Goal: Information Seeking & Learning: Check status

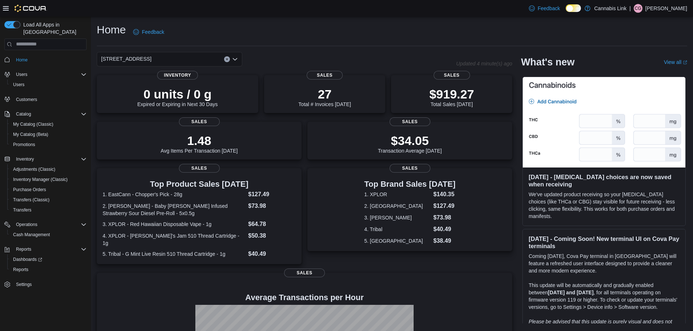
click at [225, 57] on button "Clear input" at bounding box center [227, 59] width 6 height 6
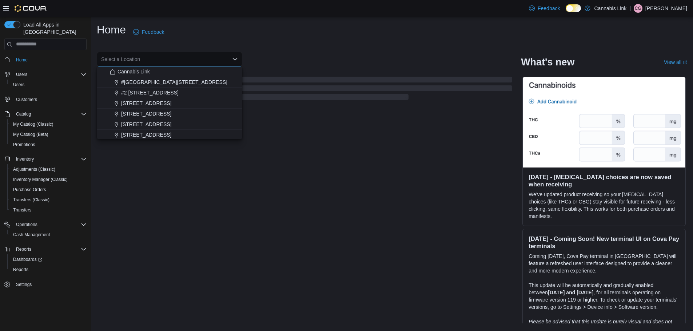
click at [165, 94] on span "#2 [STREET_ADDRESS]" at bounding box center [149, 92] width 57 height 7
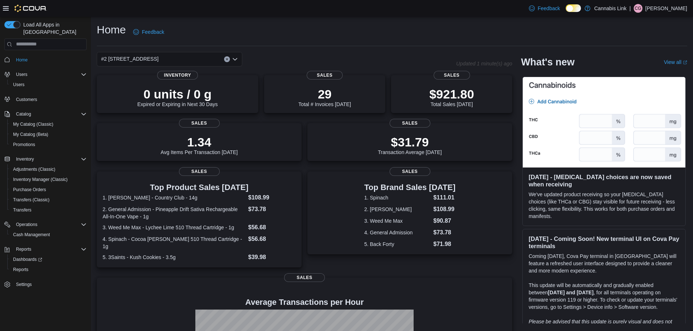
click at [227, 62] on button "Clear input" at bounding box center [227, 59] width 6 height 6
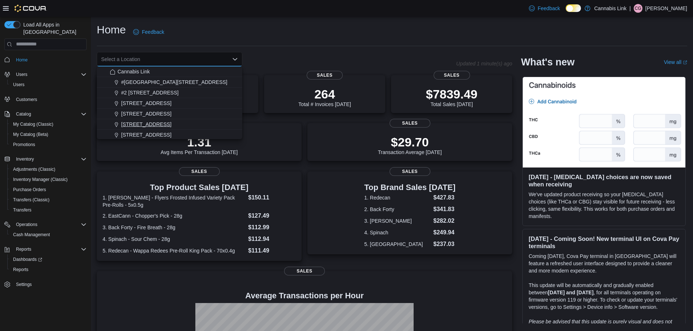
click at [174, 123] on div "[STREET_ADDRESS]" at bounding box center [174, 124] width 128 height 7
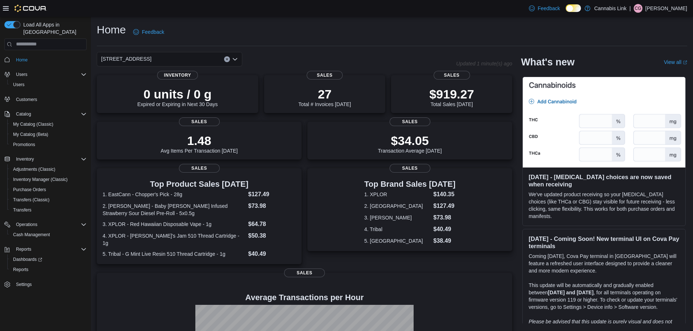
click at [229, 60] on button "Clear input" at bounding box center [227, 59] width 6 height 6
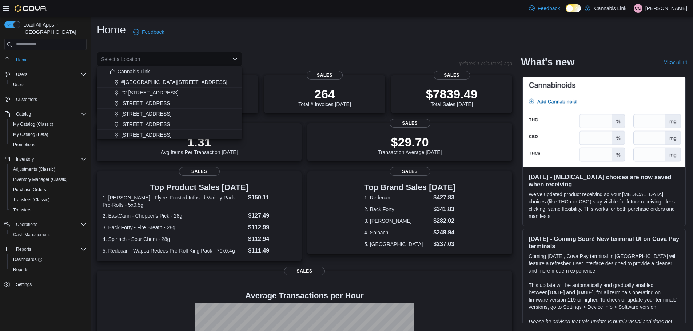
click at [154, 92] on span "#2 [STREET_ADDRESS]" at bounding box center [149, 92] width 57 height 7
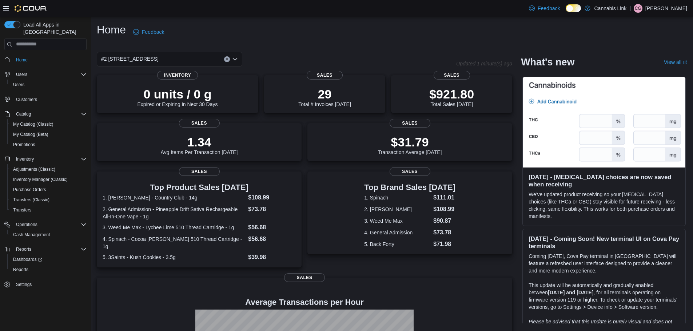
click at [226, 58] on icon "Clear input" at bounding box center [226, 59] width 3 height 3
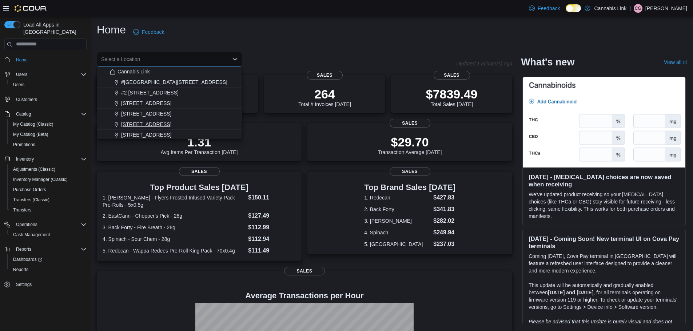
click at [164, 121] on span "[STREET_ADDRESS]" at bounding box center [146, 124] width 50 height 7
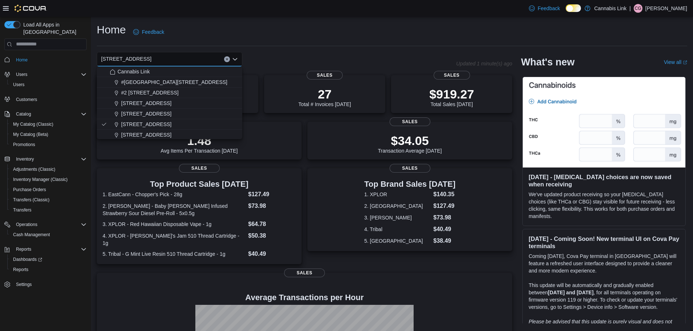
click at [319, 23] on div "Home Feedback" at bounding box center [392, 32] width 590 height 19
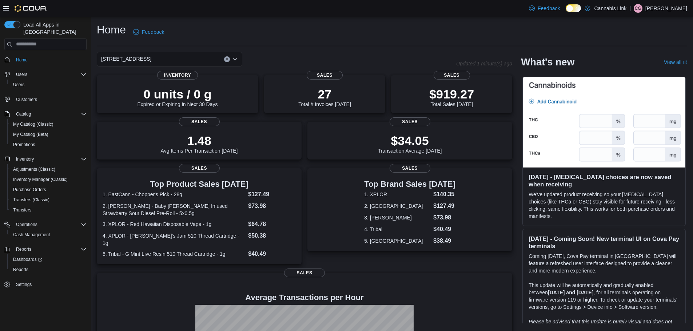
click at [225, 61] on button "Clear input" at bounding box center [227, 59] width 6 height 6
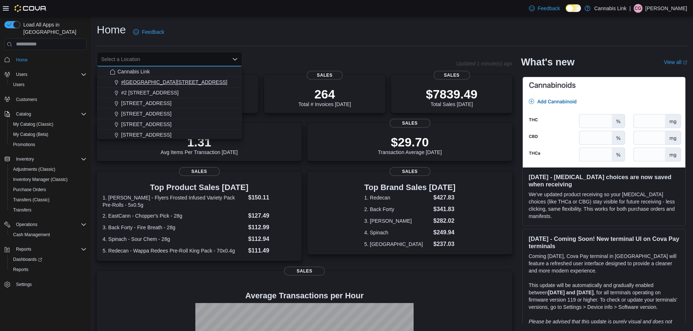
click at [201, 80] on div "#[GEOGRAPHIC_DATA][STREET_ADDRESS]" at bounding box center [174, 82] width 128 height 7
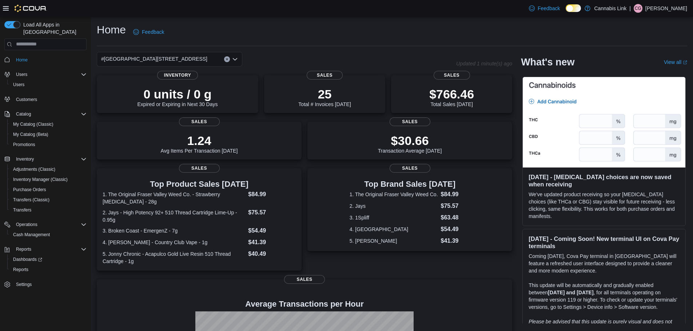
click at [226, 59] on icon "Clear input" at bounding box center [226, 59] width 3 height 3
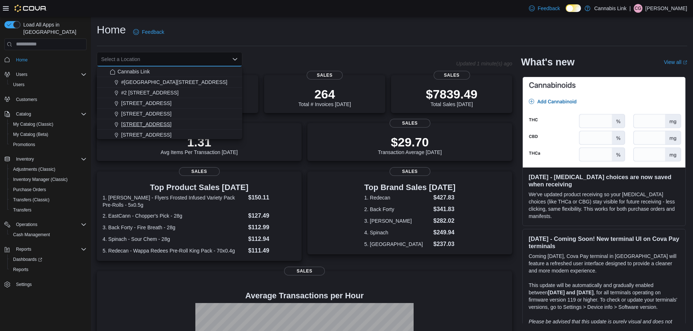
click at [171, 125] on div "[STREET_ADDRESS]" at bounding box center [174, 124] width 128 height 7
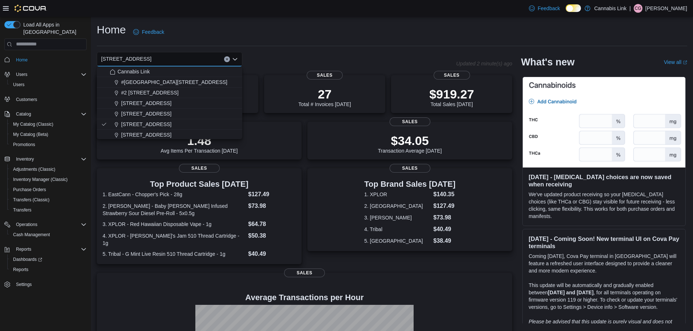
click at [251, 28] on div "Home Feedback" at bounding box center [392, 32] width 590 height 19
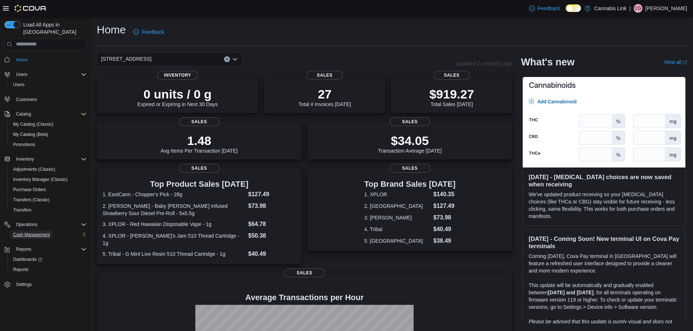
click at [39, 232] on span "Cash Management" at bounding box center [31, 235] width 37 height 6
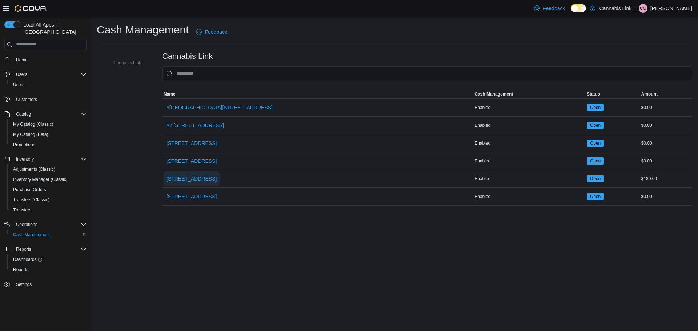
drag, startPoint x: 203, startPoint y: 176, endPoint x: 203, endPoint y: 181, distance: 5.5
click at [203, 181] on span "[STREET_ADDRESS]" at bounding box center [192, 178] width 50 height 7
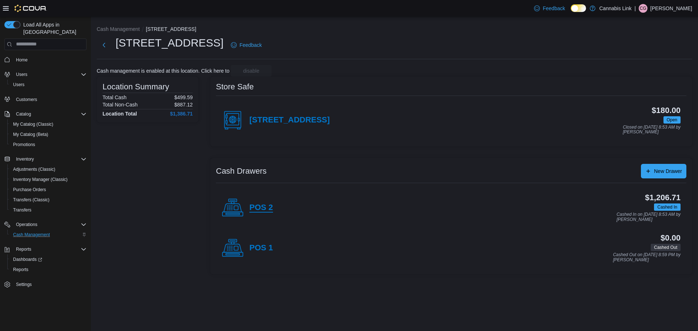
click at [268, 208] on h4 "POS 2" at bounding box center [261, 207] width 24 height 9
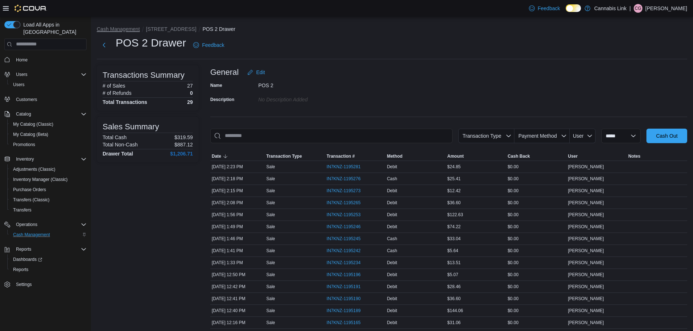
click at [125, 29] on button "Cash Management" at bounding box center [118, 29] width 43 height 6
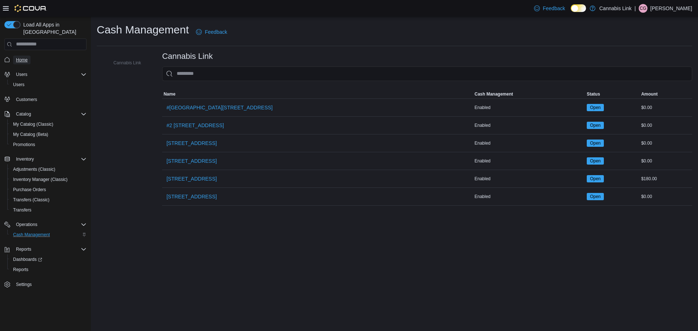
click at [24, 56] on span "Home" at bounding box center [22, 60] width 12 height 9
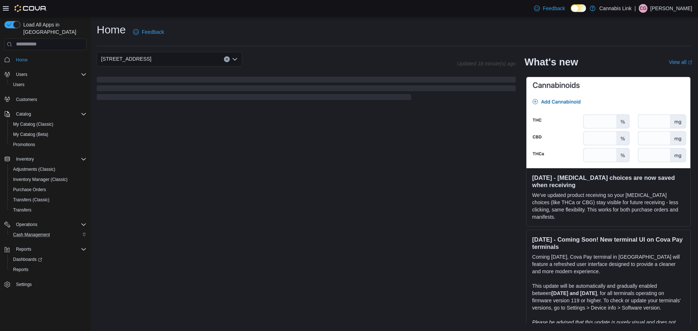
click at [41, 95] on span "Customers" at bounding box center [49, 99] width 73 height 9
click at [41, 94] on div "Customers" at bounding box center [45, 99] width 82 height 13
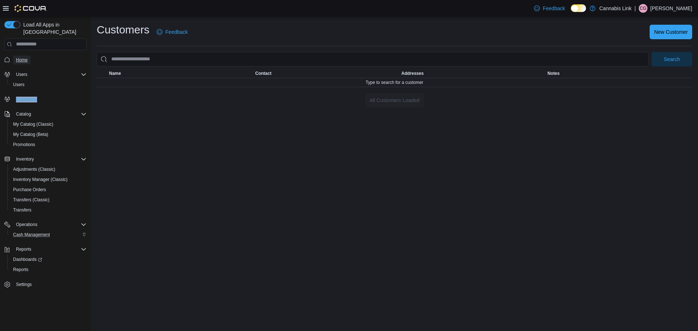
click at [24, 57] on span "Home" at bounding box center [22, 60] width 12 height 6
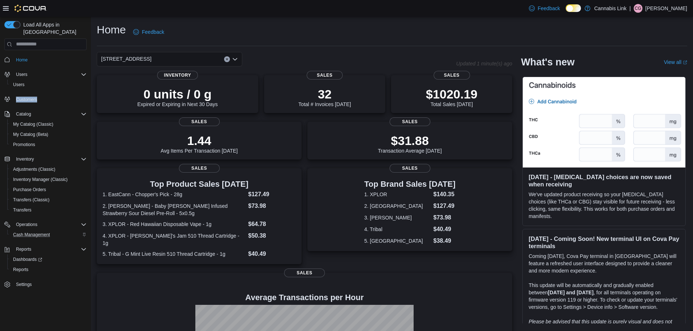
click at [227, 58] on icon "Clear input" at bounding box center [226, 59] width 3 height 3
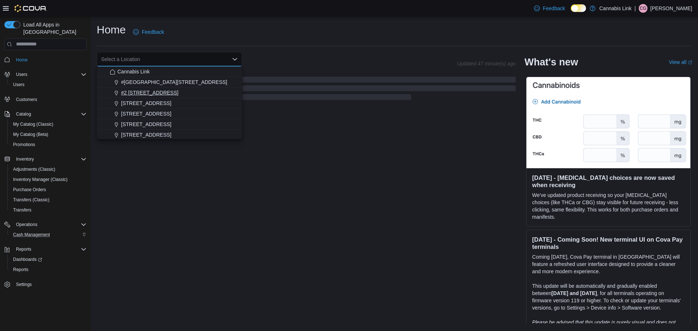
click at [164, 93] on span "#2 [STREET_ADDRESS]" at bounding box center [149, 92] width 57 height 7
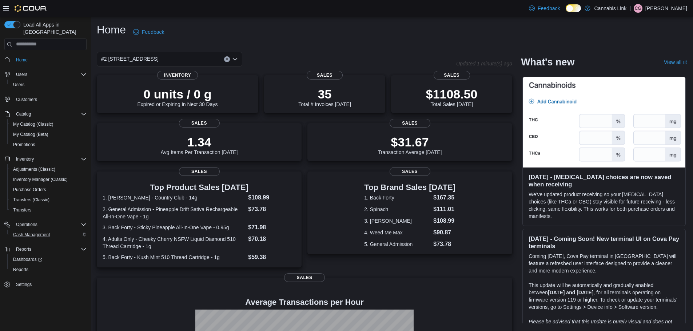
click at [229, 59] on button "Clear input" at bounding box center [227, 59] width 6 height 6
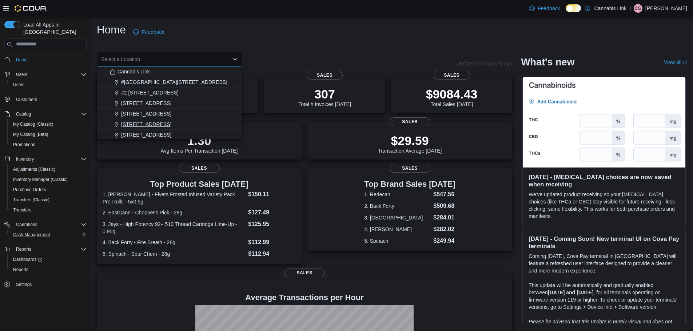
click at [142, 123] on span "[STREET_ADDRESS]" at bounding box center [146, 124] width 50 height 7
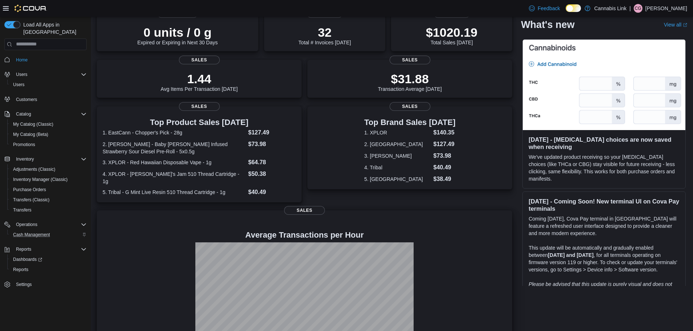
scroll to position [101, 0]
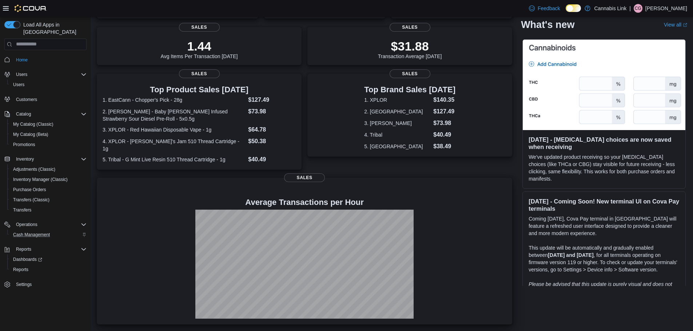
click at [475, 230] on div at bounding box center [305, 264] width 404 height 109
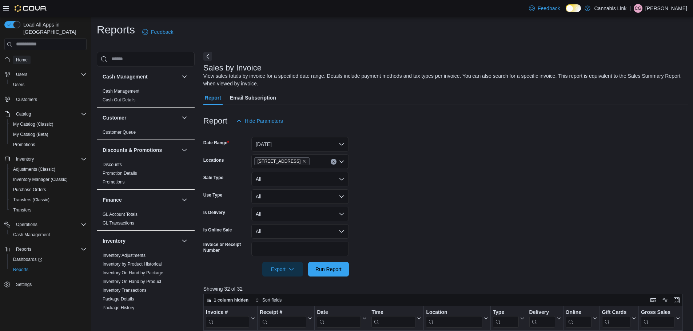
click at [20, 56] on span "Home" at bounding box center [22, 60] width 12 height 9
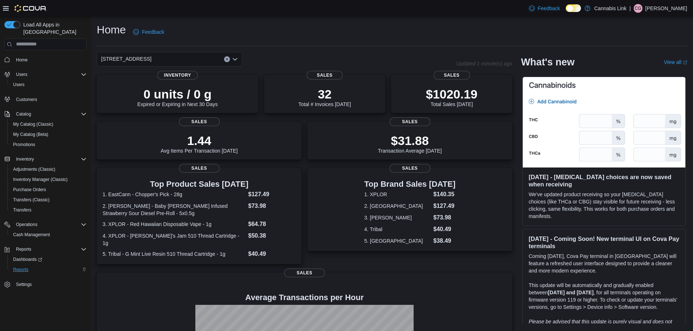
click at [32, 265] on div "Reports" at bounding box center [48, 269] width 76 height 9
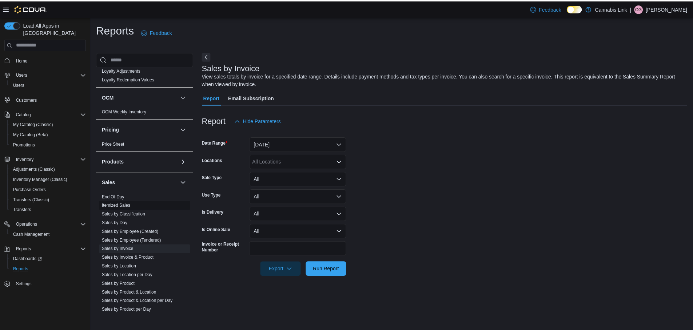
scroll to position [356, 0]
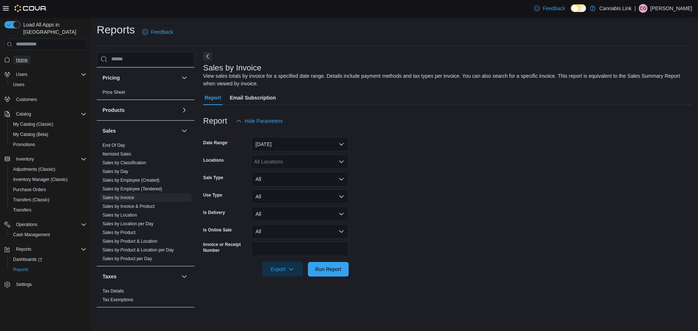
click at [26, 57] on span "Home" at bounding box center [22, 60] width 12 height 6
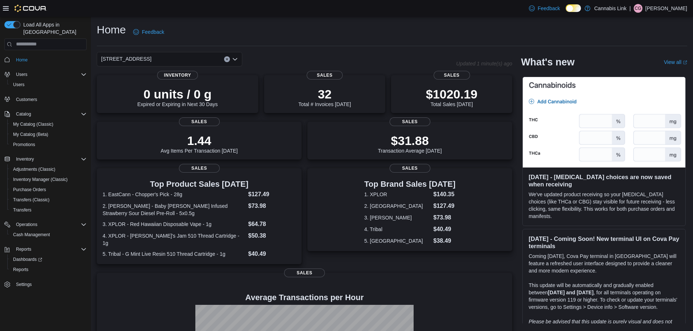
click at [231, 64] on div "[STREET_ADDRESS]" at bounding box center [169, 59] width 145 height 15
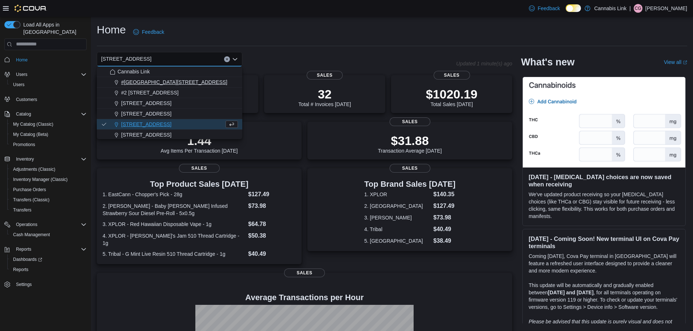
click at [176, 84] on span "#[GEOGRAPHIC_DATA][STREET_ADDRESS]" at bounding box center [174, 82] width 106 height 7
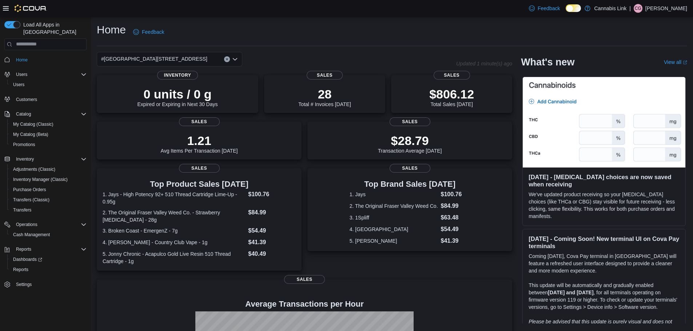
click at [226, 57] on button "Clear input" at bounding box center [227, 59] width 6 height 6
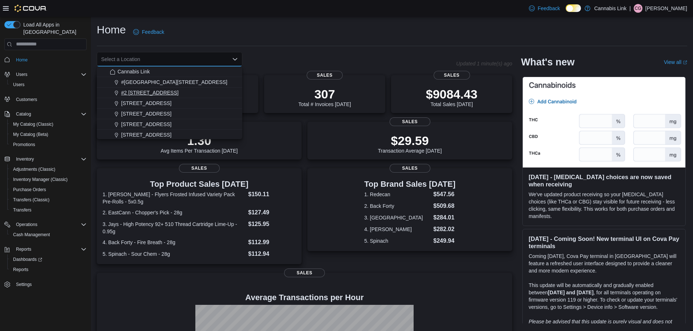
click at [154, 94] on span "#2 [STREET_ADDRESS]" at bounding box center [149, 92] width 57 height 7
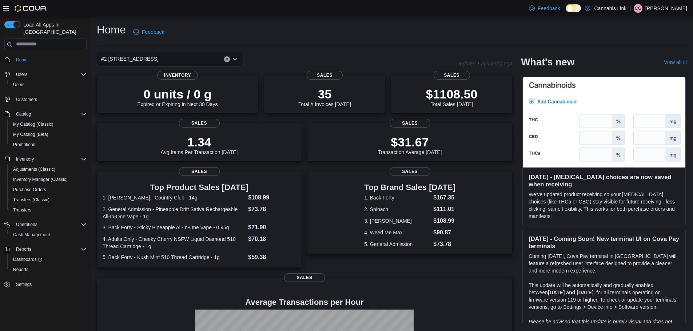
click at [225, 58] on button "Clear input" at bounding box center [227, 59] width 6 height 6
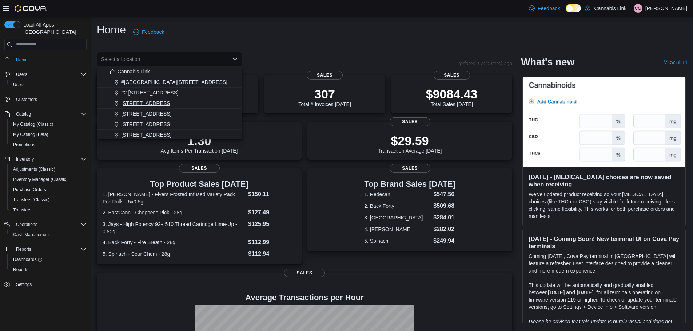
click at [162, 100] on span "[STREET_ADDRESS]" at bounding box center [146, 103] width 50 height 7
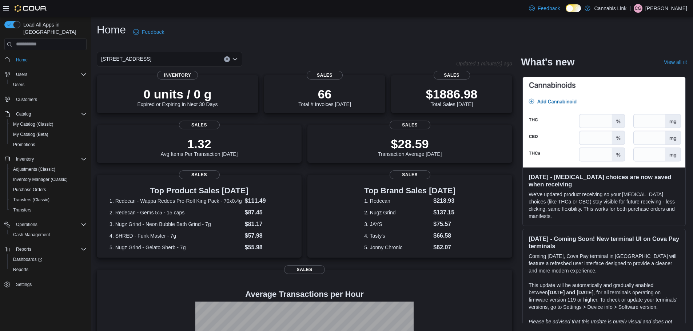
click at [225, 61] on button "Clear input" at bounding box center [227, 59] width 6 height 6
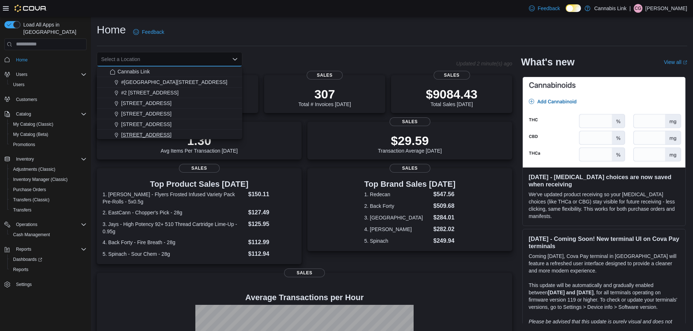
click at [170, 132] on span "[STREET_ADDRESS]" at bounding box center [146, 134] width 50 height 7
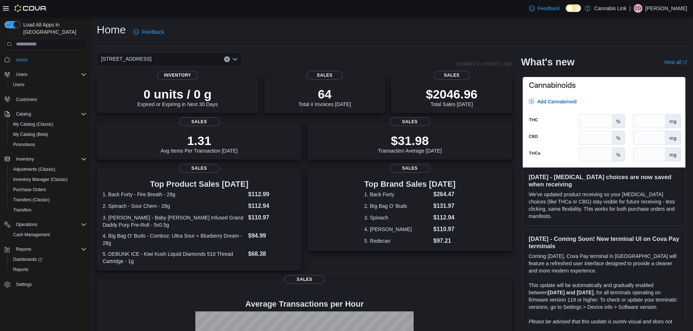
click at [229, 56] on div "509 Commissioners Rd W Combo box. Selected. 509 Commissioners Rd W. Press Backs…" at bounding box center [169, 59] width 145 height 15
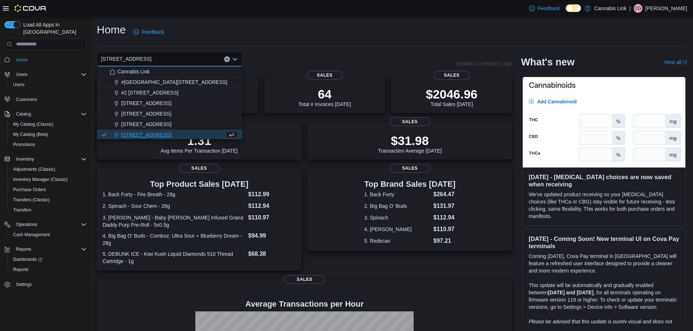
click at [224, 56] on div "509 Commissioners Rd W Combo box. Selected. 509 Commissioners Rd W. Press Backs…" at bounding box center [169, 59] width 145 height 15
click at [172, 110] on div "[STREET_ADDRESS]" at bounding box center [174, 113] width 128 height 7
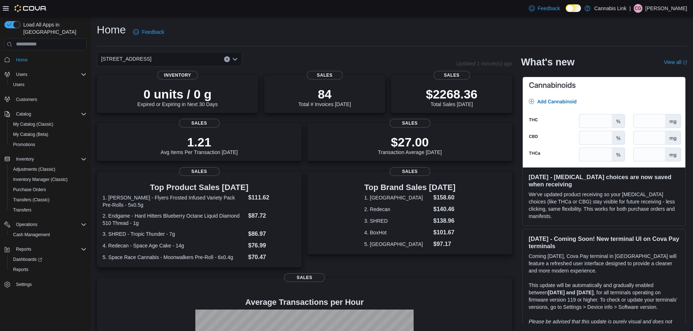
click at [229, 57] on button "Clear input" at bounding box center [227, 59] width 6 height 6
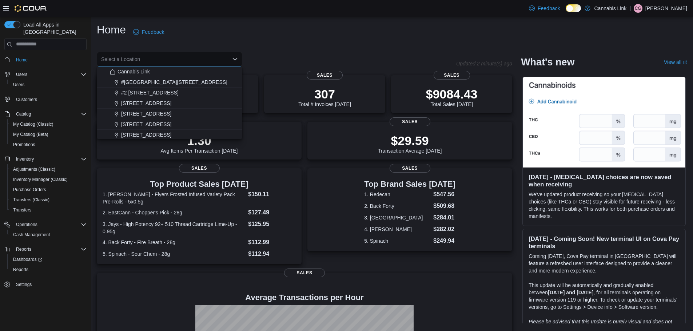
click at [155, 115] on span "[STREET_ADDRESS]" at bounding box center [146, 113] width 50 height 7
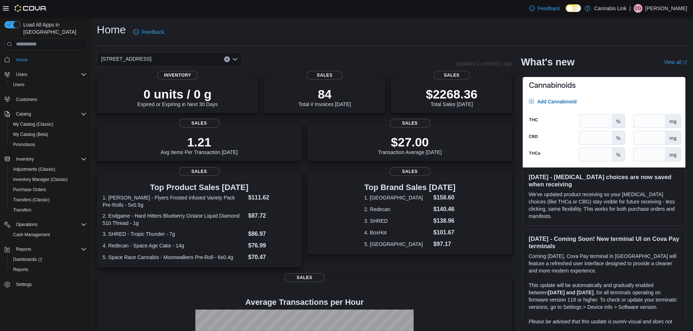
click at [225, 59] on button "Clear input" at bounding box center [227, 59] width 6 height 6
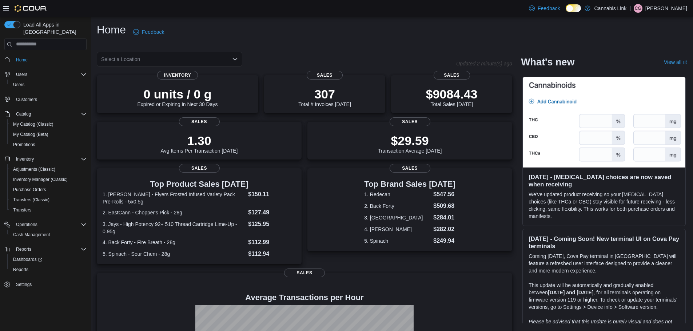
click at [303, 37] on div "Home Feedback" at bounding box center [392, 32] width 590 height 19
click at [206, 56] on div "Select a Location" at bounding box center [169, 59] width 145 height 15
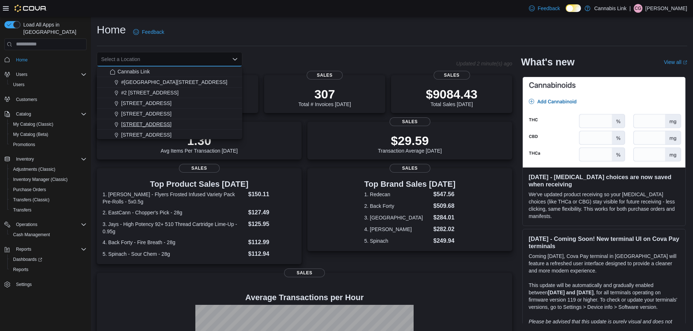
click at [157, 123] on span "[STREET_ADDRESS]" at bounding box center [146, 124] width 50 height 7
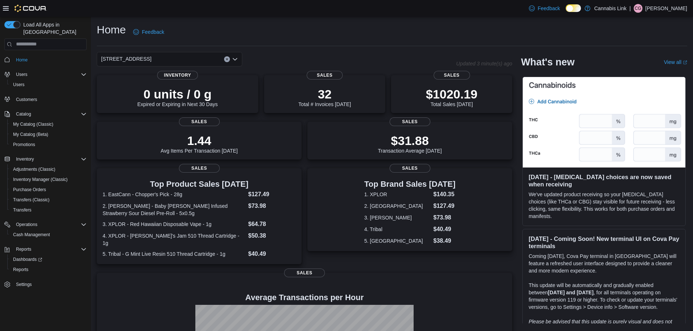
click at [227, 57] on button "Clear input" at bounding box center [227, 59] width 6 height 6
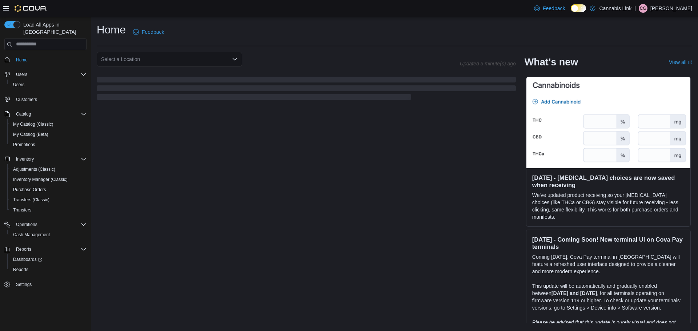
click at [305, 34] on div "Home Feedback" at bounding box center [395, 32] width 596 height 19
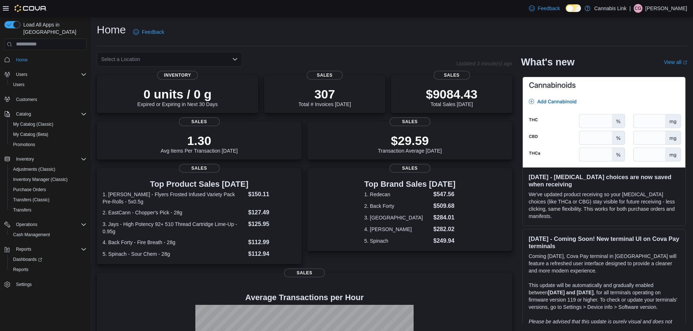
click at [220, 59] on div "Select a Location" at bounding box center [169, 59] width 145 height 15
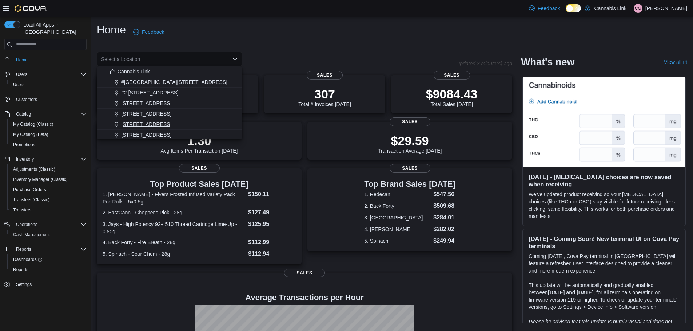
click at [176, 120] on button "[STREET_ADDRESS]" at bounding box center [169, 124] width 145 height 11
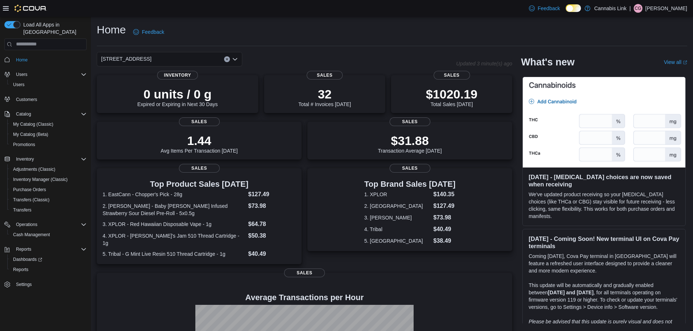
click at [224, 58] on button "Clear input" at bounding box center [227, 59] width 6 height 6
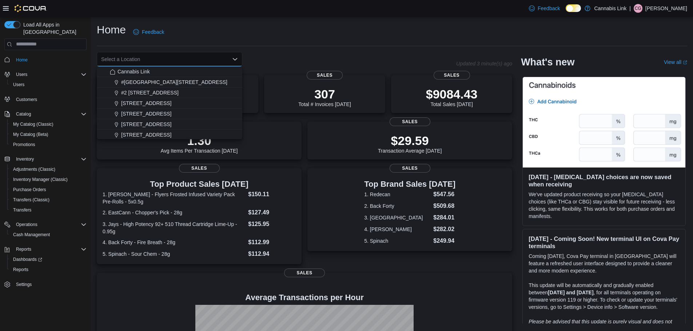
click at [292, 41] on div "Home Feedback" at bounding box center [392, 32] width 590 height 19
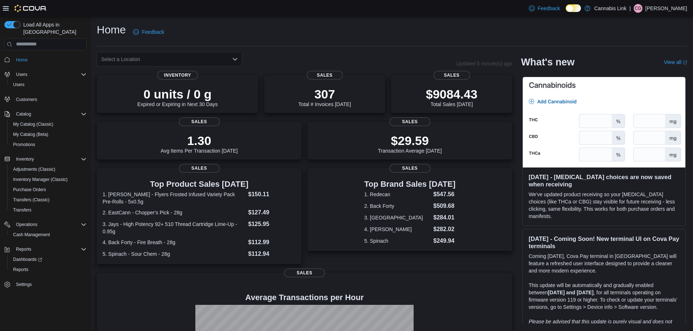
click at [235, 52] on div "Select a Location" at bounding box center [169, 59] width 145 height 15
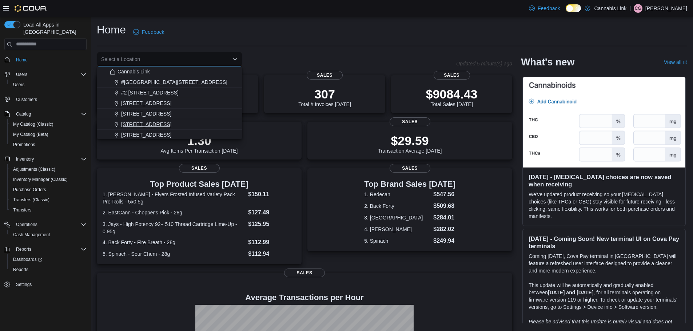
click at [177, 121] on div "[STREET_ADDRESS]" at bounding box center [174, 124] width 128 height 7
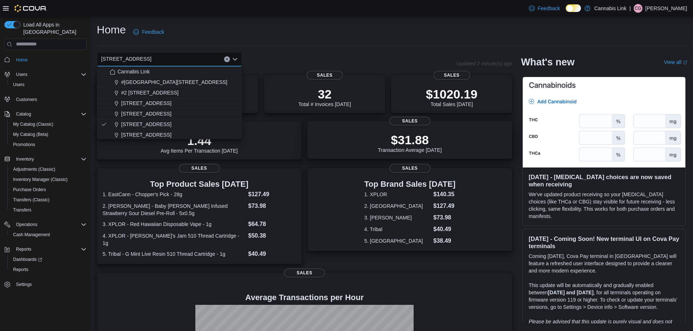
click at [315, 153] on div "$31.88 Transaction Average Today" at bounding box center [409, 141] width 193 height 23
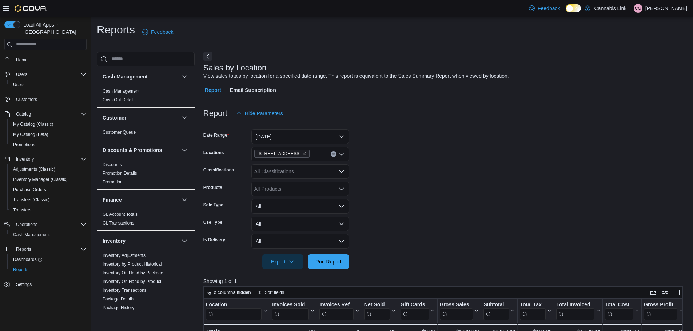
click at [19, 55] on button "Home" at bounding box center [45, 60] width 88 height 11
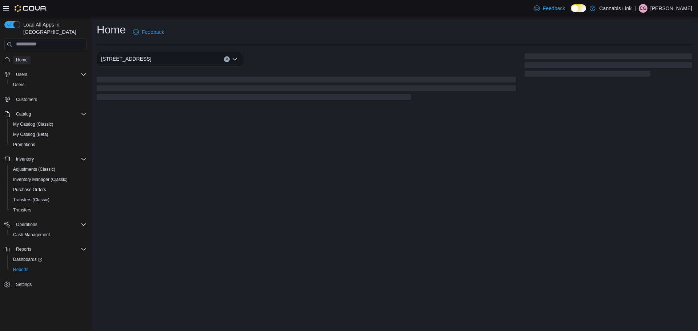
click at [22, 57] on span "Home" at bounding box center [22, 60] width 12 height 6
